Goal: Task Accomplishment & Management: Complete application form

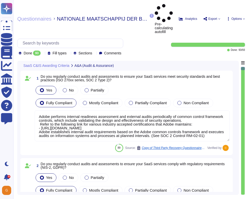
type textarea "Adobe performs internal readiness assessment and external audits periodically o…"
type textarea "Adobe performs internal readiness assessment audits on an annual basis, and int…"
type textarea "Adobe retains access logs for Adobe office’s and owned locations for 1 year. Lo…"
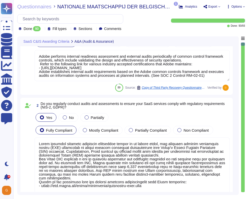
scroll to position [37, 0]
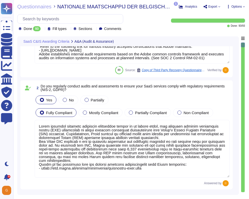
type textarea "Adobe performs internal readiness assessment and external audits periodically o…"
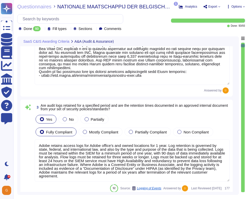
type textarea "Lorem'i Dolors Ametcon Adipiscin (ELIT) sed doeiusmo temp inc utlabo et dol mag…"
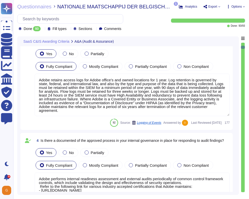
scroll to position [231, 0]
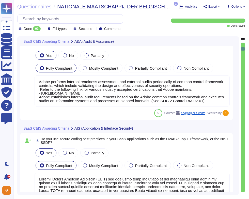
type textarea "Each API call requires authentication to be established, either through Oauth 2…"
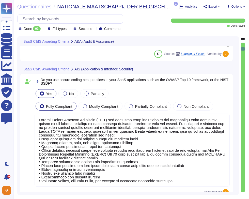
type textarea "Adobe supports business continuity through a defined and managed set of process…"
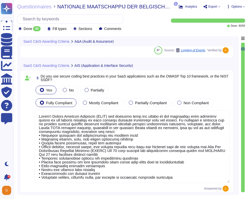
scroll to position [1, 0]
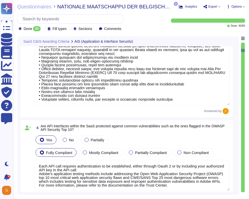
type textarea "Adobe tests its Business Continuity and Disaster Recovery Plans on an annual ba…"
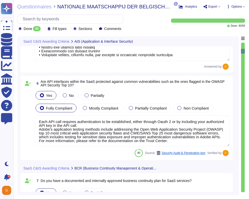
scroll to position [482, 0]
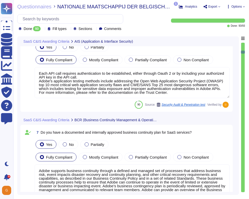
type textarea "Adobe conducts tabletop exercises on an annual basis to practice different aspe…"
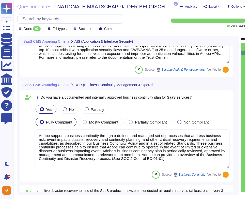
scroll to position [565, 0]
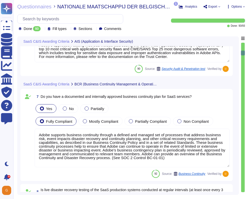
click at [175, 163] on textarea "Adobe supports business continuity through a defined and managed set of process…" at bounding box center [132, 148] width 195 height 39
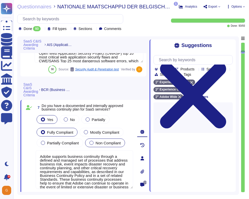
type textarea "Adobe conducts tabletop exercises on an annual basis to practice different aspe…"
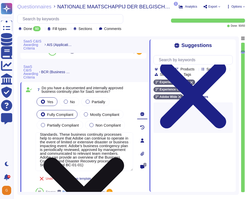
scroll to position [1, 0]
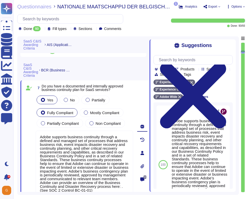
type textarea "Adobe supports business continuity through a defined and managed set of process…"
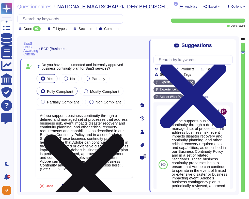
scroll to position [652, 0]
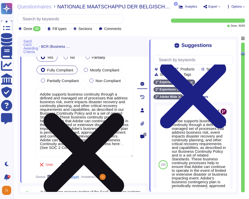
type textarea "Adobe conducts tabletop exercises on an annual basis to practice different aspe…"
click at [104, 148] on textarea "Adobe supports business continuity through a defined and managed set of process…" at bounding box center [85, 122] width 98 height 69
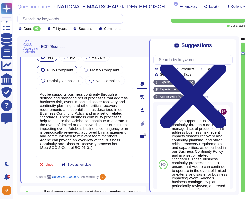
paste textarea "[URL][DOMAIN_NAME]"
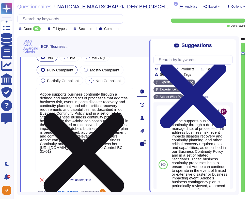
type textarea "Adobe supports business continuity through a defined and managed set of process…"
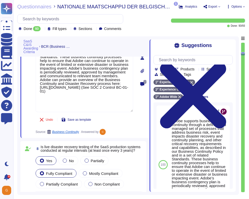
scroll to position [717, 0]
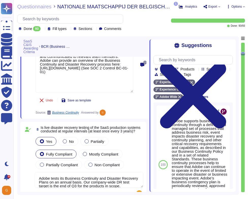
type textarea "Critical Adobe SaaS services are architected and validated for resilience again…"
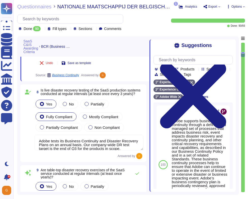
scroll to position [4, 0]
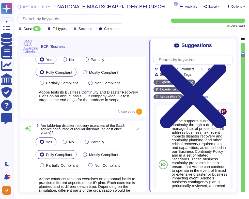
type textarea "Adobe supports business continuity through a defined and managed set of process…"
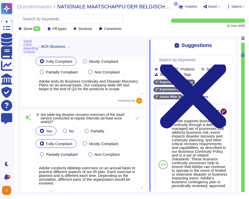
scroll to position [829, 0]
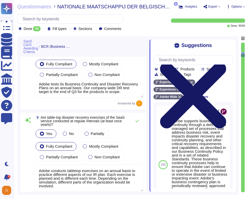
click at [231, 45] on icon at bounding box center [193, 95] width 79 height 106
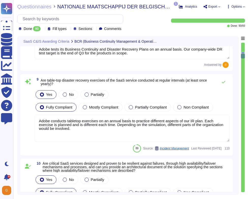
type textarea "For Target, the Recovery Point Objective (RPO) is three (3) days and is current…"
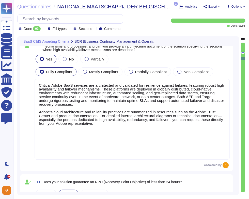
scroll to position [944, 0]
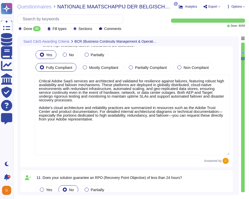
click at [154, 146] on textarea "Critical Adobe SaaS services are architected and validated for resilience again…" at bounding box center [132, 115] width 195 height 81
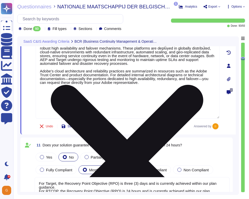
type textarea "A systematic approach to managing change is followed where changes are reviewed…"
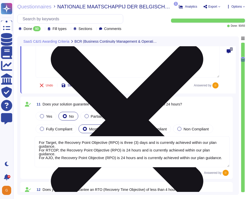
scroll to position [1, 0]
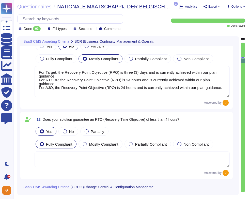
type textarea "Changes are intended for bug fixes, configuration changes, server patching and …"
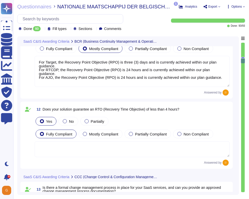
scroll to position [1096, 0]
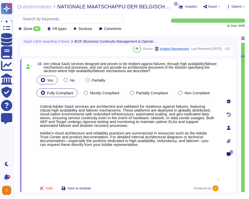
type textarea "Adobe tests its Business Continuity and Disaster Recovery Plans on an annual ba…"
type textarea "Adobe conducts tabletop exercises on an annual basis to practice different aspe…"
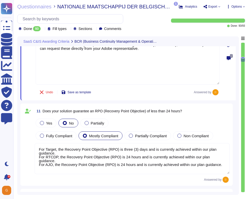
type textarea "A systematic approach to managing change is followed where changes are reviewed…"
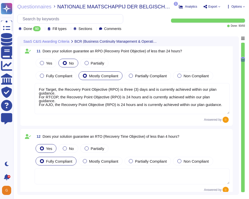
type textarea "Changes are intended for bug fixes, configuration changes, server patching and …"
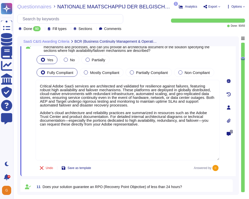
type textarea "Adobe tests its Business Continuity and Disaster Recovery Plans on an annual ba…"
type textarea "Adobe conducts tabletop exercises on an annual basis to practice different aspe…"
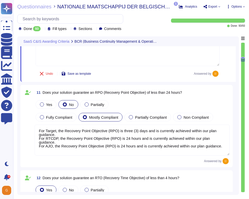
type textarea "A systematic approach to managing change is followed where changes are reviewed…"
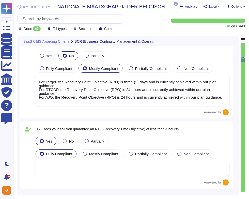
type textarea "Changes are intended for bug fixes, configuration changes, server patching and …"
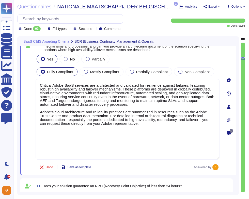
type textarea "Adobe tests its Business Continuity and Disaster Recovery Plans on an annual ba…"
type textarea "Adobe conducts tabletop exercises on an annual basis to practice different aspe…"
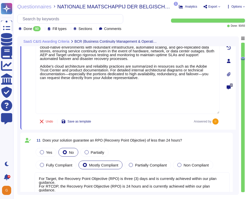
type textarea "A systematic approach to managing change is followed where changes are reviewed…"
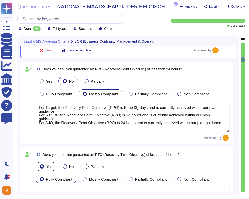
scroll to position [1074, 0]
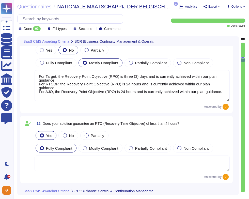
type textarea "Changes are intended for bug fixes, configuration changes, server patching and …"
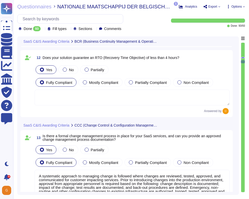
type textarea "Industry accepted security hardening standards for all hardware, operating syst…"
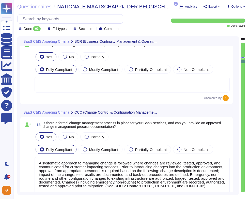
scroll to position [1155, 0]
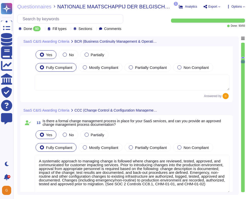
click at [155, 83] on textarea at bounding box center [132, 83] width 195 height 16
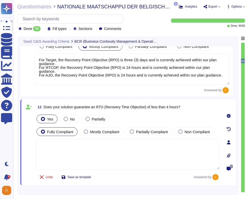
scroll to position [1077, 0]
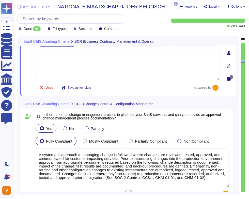
type textarea "Industry accepted security hardening standards for all hardware, operating syst…"
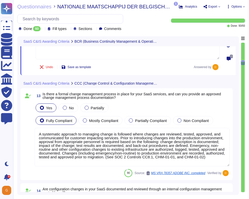
scroll to position [1197, 0]
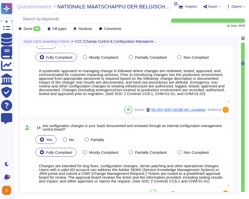
type textarea "For AJO and RTCDP, all data in transit between Experience Platform and any exte…"
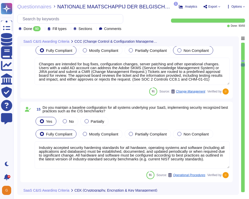
scroll to position [1372, 0]
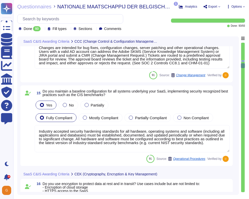
type textarea "Adobe has established a Data Classification and Handling Standard, Cryptography…"
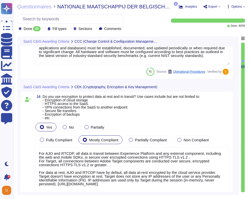
scroll to position [1462, 0]
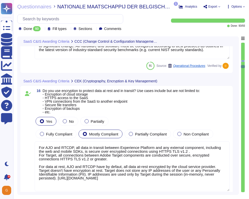
type textarea "Adobe services are expected to comply with the Key Management Standard. Adobe K…"
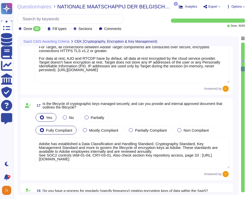
scroll to position [1569, 0]
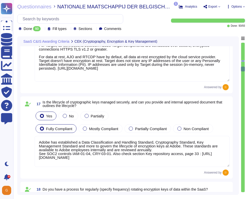
type textarea "As described within our SOC 2 reports, Adobe uses the Common Controls Framework…"
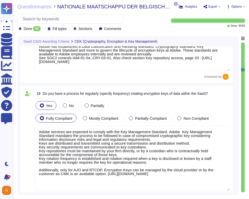
type textarea "Adobe's cryptography and key management practices align with the latest revisio…"
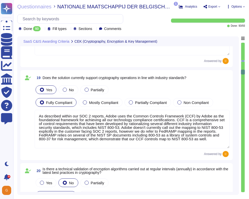
type textarea "RTCDP and AJO offer customers the possibility to manage their own encryption ke…"
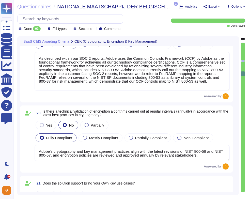
type textarea "Data center facilities are architected to segregate office space, data center r…"
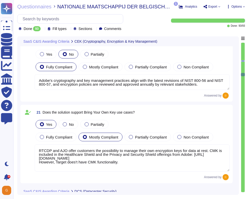
scroll to position [1, 0]
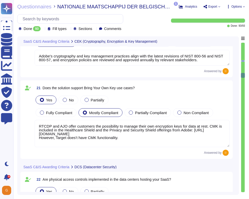
type textarea "All data centers are equipped with sensors to detect environmental hazards, inc…"
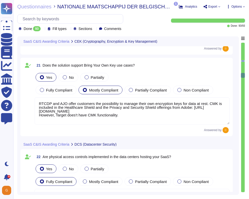
scroll to position [1972, 0]
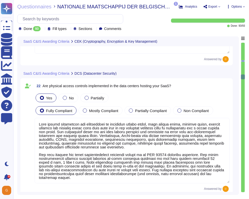
type textarea "Lor Ipsumdol Sitametc Adip eli seddoeiusm temporinci utl etdolo mag aliquaenim …"
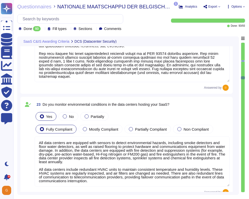
scroll to position [1, 0]
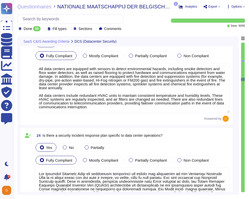
type textarea "Adobe has a Data Classification and Handling Standard governing this function. …"
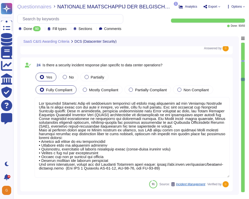
scroll to position [2278, 0]
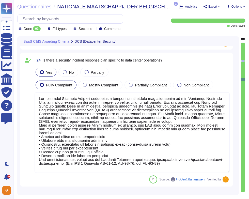
type textarea "Adobe adheres to Adobe defined Data Classification and Handling (DCH) Standard.…"
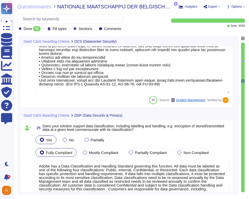
type textarea "Data is available at any time via the user interface. Data deletion is under th…"
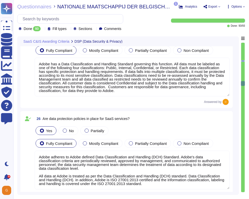
type textarea "You can find information about hosting locations for AEP products in the Securi…"
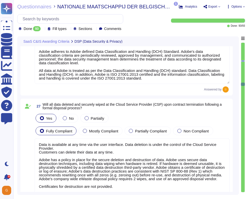
scroll to position [2575, 0]
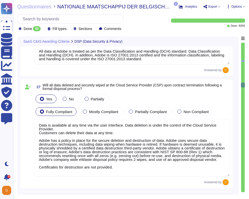
type textarea "You can find information about hosting locations for AEP products in the Securi…"
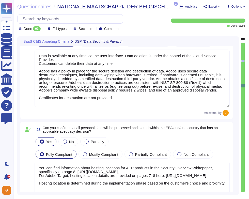
scroll to position [2674, 0]
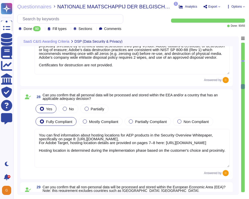
type textarea "There are two groups of Adobe employees who may require and are granted access …"
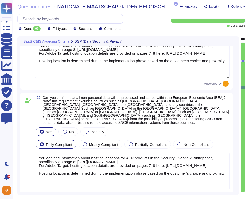
type textarea "Adobe Experience Cloud applications do not use customer data to train AI models…"
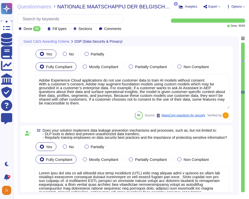
type textarea "Lorem ipsu dol sita co adi elitsedd eius temp incididunt (UTL) etdo mag aliquae…"
type textarea "To protect from the physical layer up, Adobe has implemented a foundational fra…"
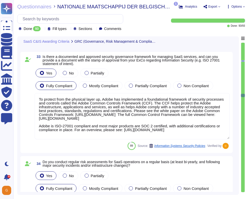
type textarea "Adobe has an established Enterprise-wide Risk Management process used by manage…"
type textarea "The SOC 2 reports provide assurance of the design and operating effectiveness o…"
type textarea "Lorem ipsumdol sitametco ad elitsedd e tempori utlabore etdolorem aliquaen ad m…"
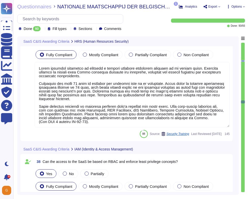
type textarea "Lorem ipsumdol sitametco ad elitsedd e tempori utlabore etdolorem aliquaen ad m…"
type textarea "Adobe's access control policies and standards ensure that users have the least …"
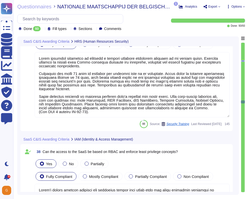
scroll to position [3701, 0]
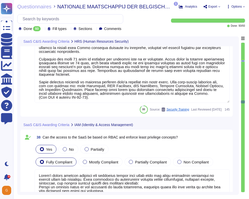
type textarea "We offer granular access control."
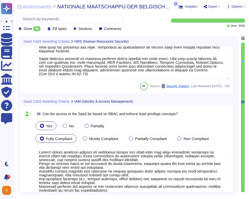
scroll to position [1, 0]
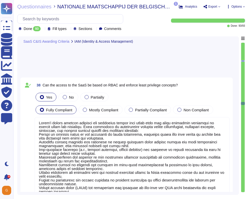
type textarea "Yes. Adobe offers personal two-factor authentication for Adobe IDs; and support…"
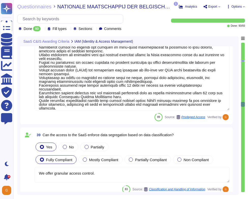
type textarea "Yes. [PERSON_NAME] 2.0 ."
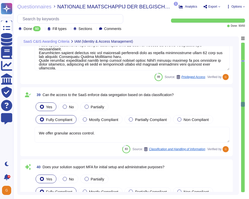
scroll to position [0, 0]
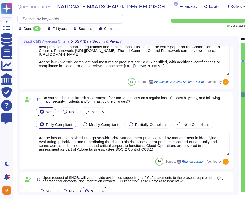
type textarea "Lorem ipsu dol sita co adi elitsedd eius temp incididunt (UTL) etdo mag aliquae…"
type textarea "To protect from the physical layer up, Adobe has implemented a foundational fra…"
type textarea "Adobe has an established Enterprise-wide Risk Management process used by manage…"
type textarea "The SOC 2 reports provide assurance of the design and operating effectiveness o…"
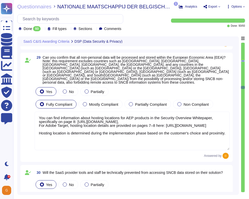
type textarea "Data is available at any time via the user interface. Data deletion is under th…"
type textarea "You can find information about hosting locations for AEP products in the Securi…"
type textarea "There are two groups of Adobe employees who may require and are granted access …"
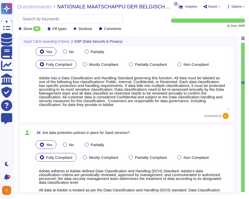
type textarea "Adobe has a Data Classification and Handling Standard governing this function. …"
type textarea "Adobe adheres to Adobe defined Data Classification and Handling (DCH) Standard.…"
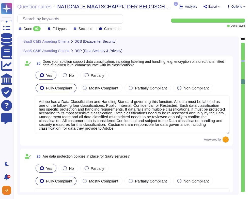
type textarea "Lor Ipsumdol Sitametc Adip eli seddoeiusm temporinci utl etdolo mag aliquaenim …"
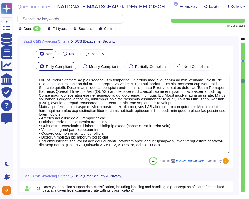
type textarea "All data centers are equipped with sensors to detect environmental hazards, inc…"
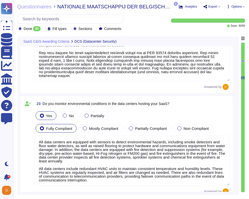
type textarea "Data center facilities are architected to segregate office space, data center r…"
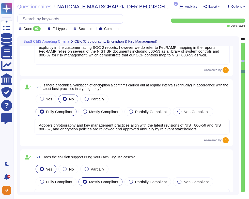
type textarea "Adobe has established a Data Classification and Handling Standard, Cryptography…"
type textarea "Adobe services are expected to comply with the Key Management Standard. Adobe K…"
type textarea "As described within our SOC 2 reports, Adobe uses the Common Controls Framework…"
type textarea "Adobe's cryptography and key management practices align with the latest revisio…"
type textarea "RTCDP and AJO offer customers the possibility to manage their own encryption ke…"
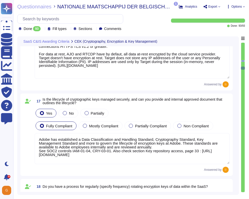
type textarea "For AJO and RTCDP, all data in transit between Experience Platform and any exte…"
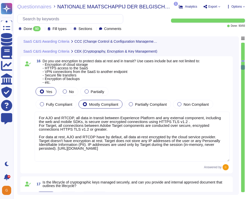
type textarea "Changes are intended for bug fixes, configuration changes, server patching and …"
type textarea "Industry accepted security hardening standards for all hardware, operating syst…"
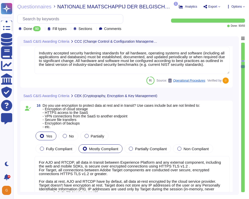
type textarea "A systematic approach to managing change is followed where changes are reviewed…"
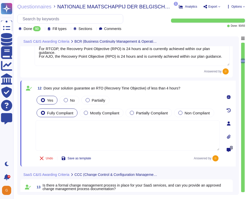
type textarea "Critical Adobe SaaS services are architected and validated for resilience again…"
type textarea "For Target, the Recovery Point Objective (RPO) is three (3) days and is current…"
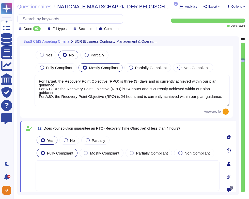
scroll to position [1032, 0]
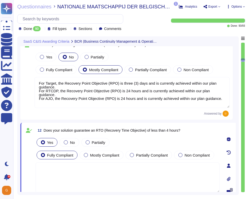
drag, startPoint x: 39, startPoint y: 84, endPoint x: 58, endPoint y: 103, distance: 27.7
click at [58, 103] on textarea "For Target, the Recovery Point Objective (RPO) is three (3) days and is current…" at bounding box center [132, 92] width 195 height 31
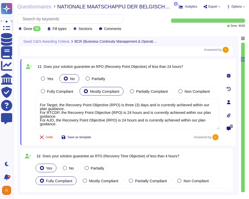
type textarea "Adobe conducts tabletop exercises on an annual basis to practice different aspe…"
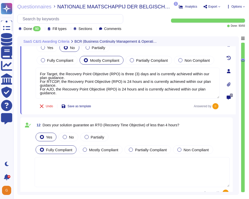
type textarea "Changes are intended for bug fixes, configuration changes, server patching and …"
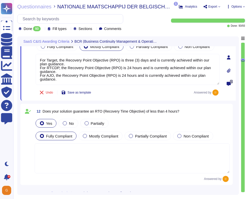
scroll to position [1067, 0]
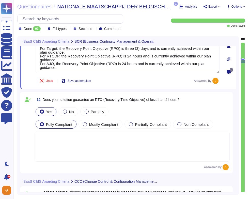
click at [95, 131] on div "Yes No Partially Fully Compliant Mostly Compliant Partially Compliant Non Compl…" at bounding box center [132, 134] width 195 height 56
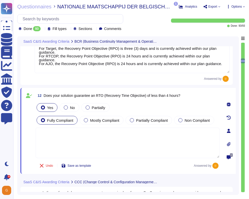
paste textarea "For Target, the Recovery Point Objective (RPO) is three (3) days and is current…"
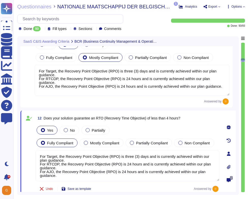
scroll to position [1045, 0]
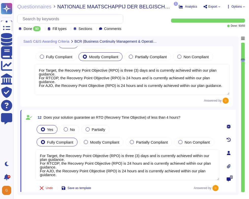
click at [91, 156] on textarea "For Target, the Recovery Point Objective (RPO) is three (3) days and is current…" at bounding box center [128, 164] width 184 height 31
click at [93, 163] on textarea "For Target, the Recovery Time Objective (RPO) is three (3) days and is currentl…" at bounding box center [128, 164] width 184 height 31
click at [88, 172] on textarea "For Target, the Recovery Time Objective (RPO) is three (3) days and is currentl…" at bounding box center [128, 164] width 184 height 31
click at [112, 171] on textarea "For Target, the Recovery Time Objective (RPO) is three (3) days and is currentl…" at bounding box center [128, 164] width 184 height 31
click at [117, 163] on textarea "For Target, the Recovery Time Objective (RPO) is three (3) days and is currentl…" at bounding box center [128, 164] width 184 height 31
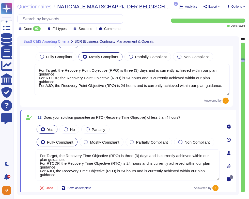
click at [116, 155] on textarea "For Target, the Recovery Time Objective (RPO) is three (3) days and is currentl…" at bounding box center [128, 164] width 184 height 31
click at [134, 155] on textarea "For Target, the Recovery Time Objective (RTO) is three (3) days and is currentl…" at bounding box center [128, 164] width 184 height 31
click at [136, 156] on textarea "For Target, the Recovery Time Objective (RTO) is two (3) days and is currently …" at bounding box center [128, 164] width 184 height 31
click at [147, 155] on textarea "For Target, the Recovery Time Objective (RTO) is two (2) days and is currently …" at bounding box center [128, 164] width 184 height 31
drag, startPoint x: 127, startPoint y: 164, endPoint x: 131, endPoint y: 164, distance: 3.6
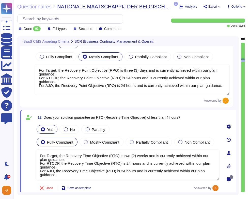
click at [131, 164] on textarea "For Target, the Recovery Time Objective (RTO) is two (2) weeks and is currently…" at bounding box center [128, 164] width 184 height 31
drag, startPoint x: 122, startPoint y: 170, endPoint x: 126, endPoint y: 171, distance: 3.6
click at [126, 171] on textarea "For Target, the Recovery Time Objective (RTO) is two (2) weeks and is currently…" at bounding box center [128, 164] width 184 height 31
type textarea "For Target, the Recovery Time Objective (RTO) is two (2) weeks and is currently…"
click at [214, 120] on div "12 Does your solution guarantee an RTO (Recovery Time Objective) of less than 4…" at bounding box center [128, 117] width 184 height 9
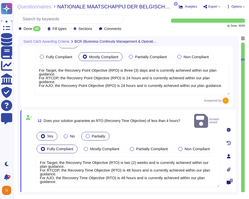
click at [87, 134] on div at bounding box center [88, 136] width 4 height 4
